Goal: Find specific page/section: Find specific page/section

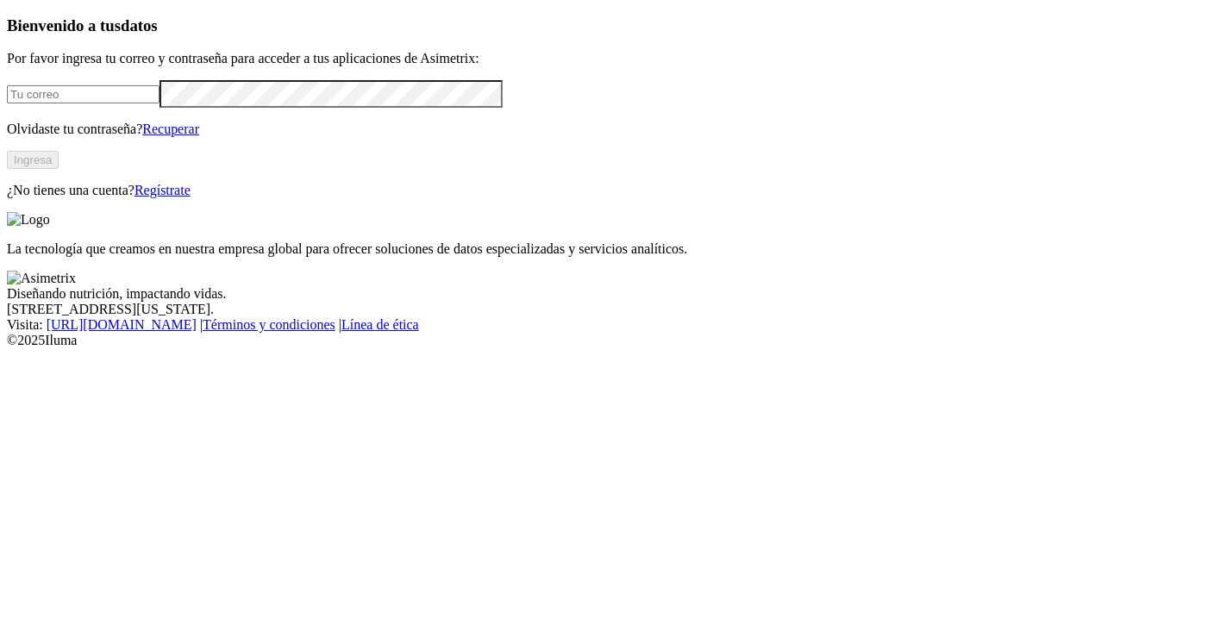
type input "[PERSON_NAME][EMAIL_ADDRESS][DOMAIN_NAME]"
click at [59, 169] on button "Ingresa" at bounding box center [33, 160] width 52 height 18
